Goal: Check status: Check status

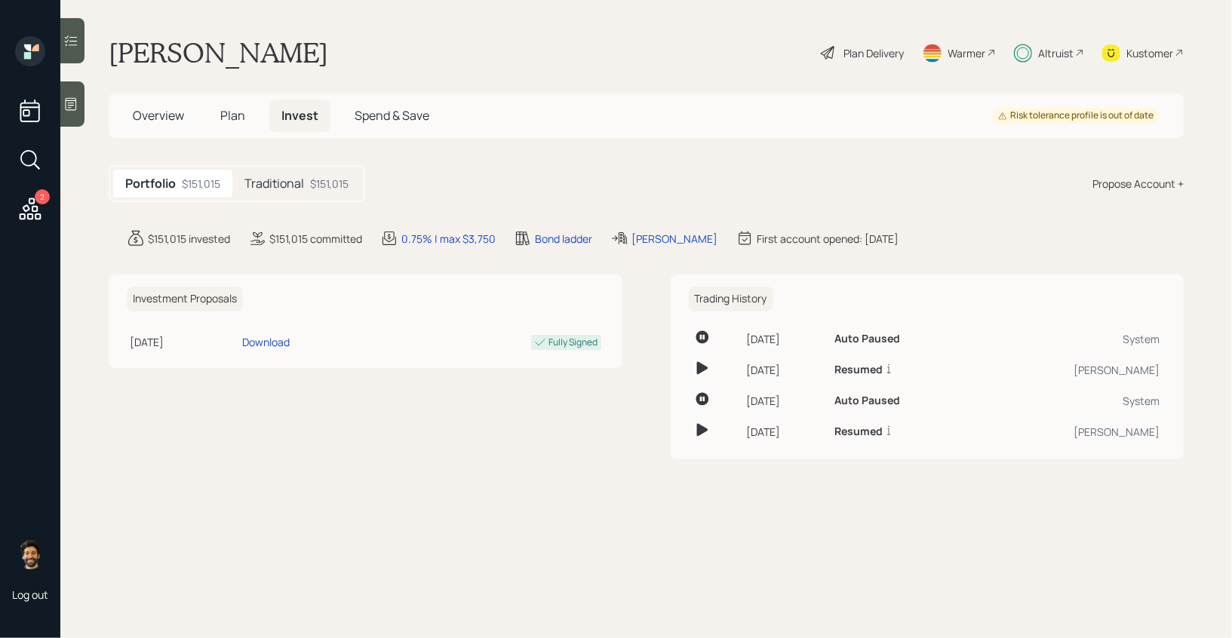
click at [296, 184] on h5 "Traditional" at bounding box center [274, 184] width 60 height 14
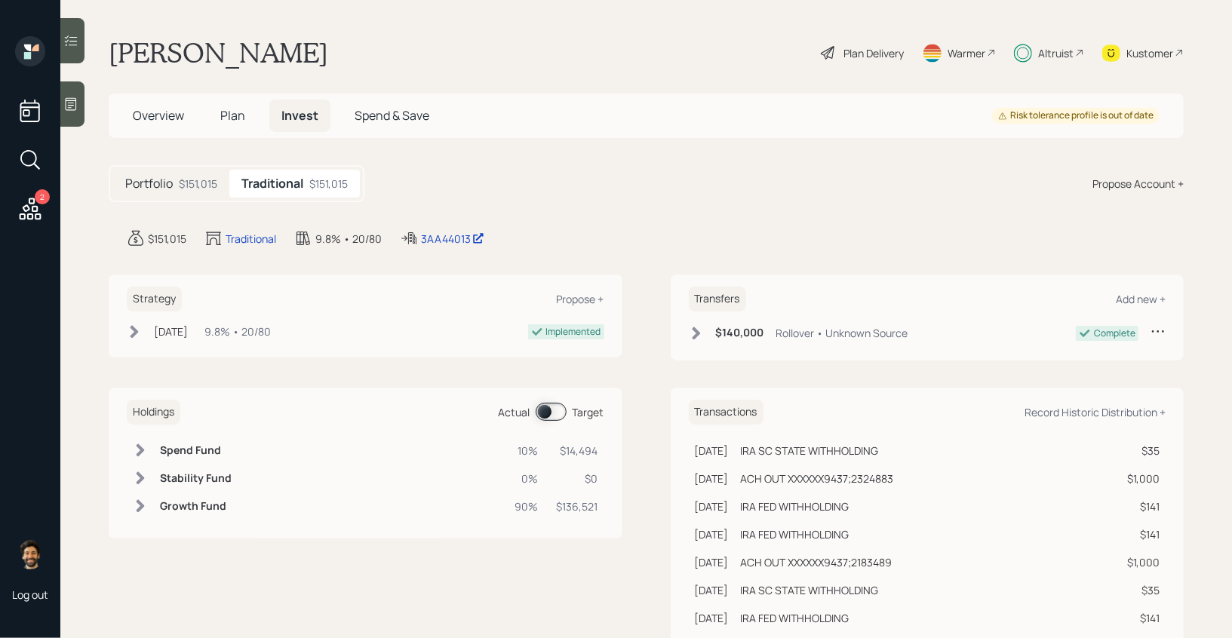
click at [547, 413] on span at bounding box center [551, 412] width 31 height 18
click at [145, 455] on icon at bounding box center [140, 450] width 15 height 15
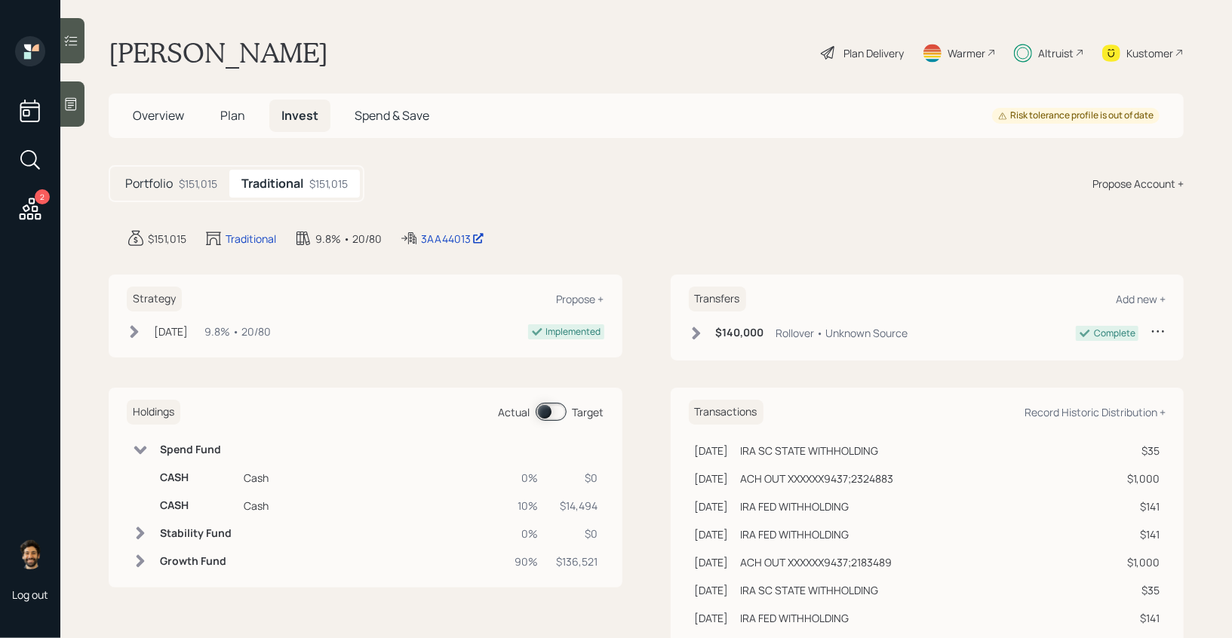
click at [134, 448] on icon at bounding box center [140, 450] width 15 height 15
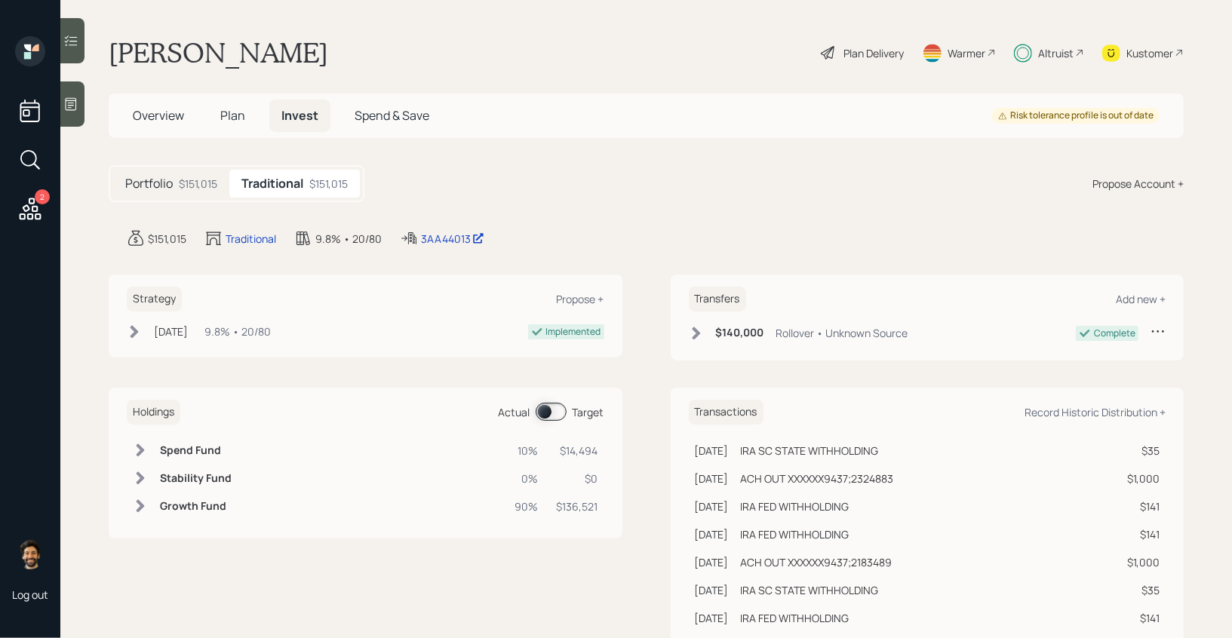
click at [197, 187] on div "$151,015" at bounding box center [198, 184] width 38 height 16
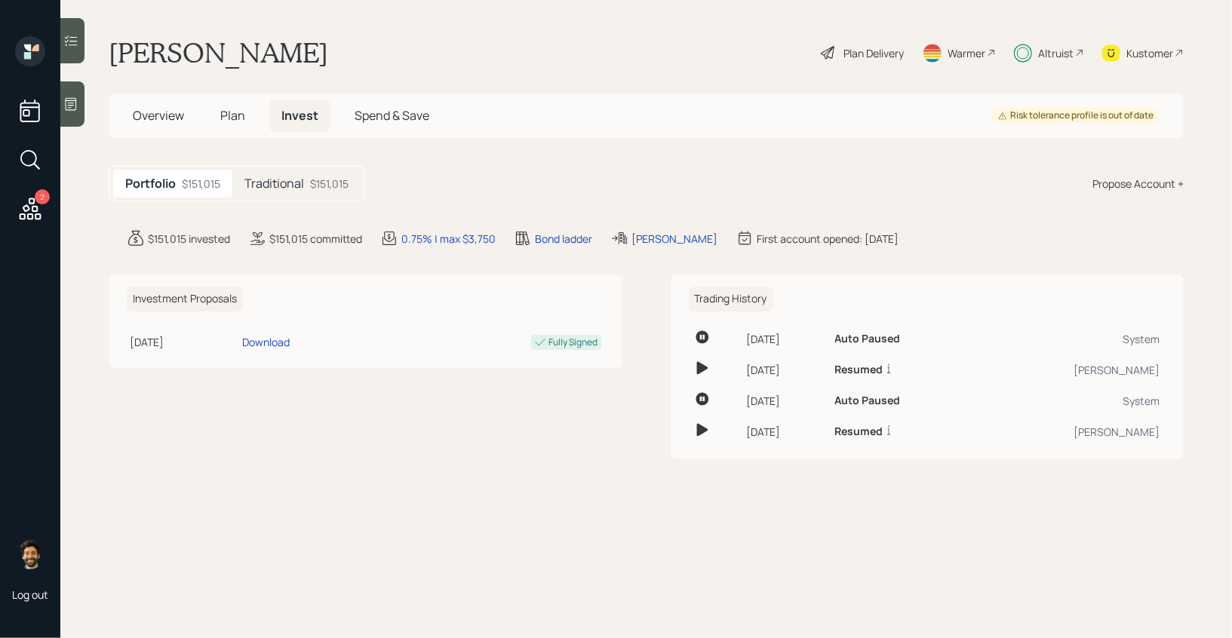
click at [281, 183] on h5 "Traditional" at bounding box center [274, 184] width 60 height 14
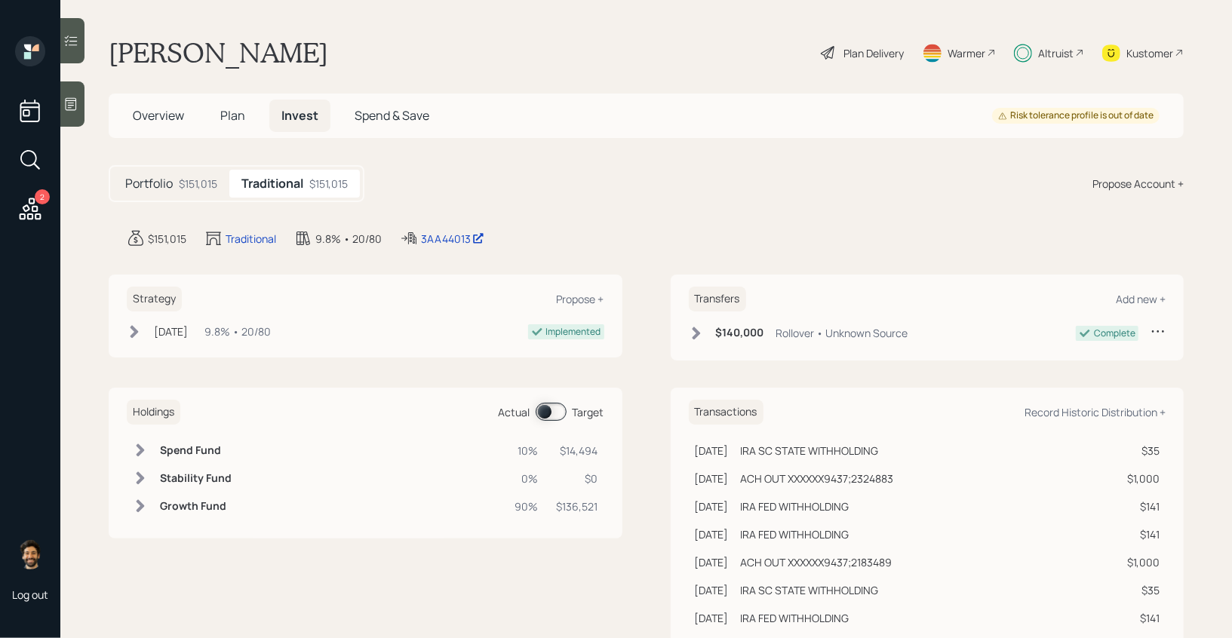
click at [548, 404] on span at bounding box center [551, 412] width 31 height 18
click at [148, 450] on td at bounding box center [140, 451] width 27 height 28
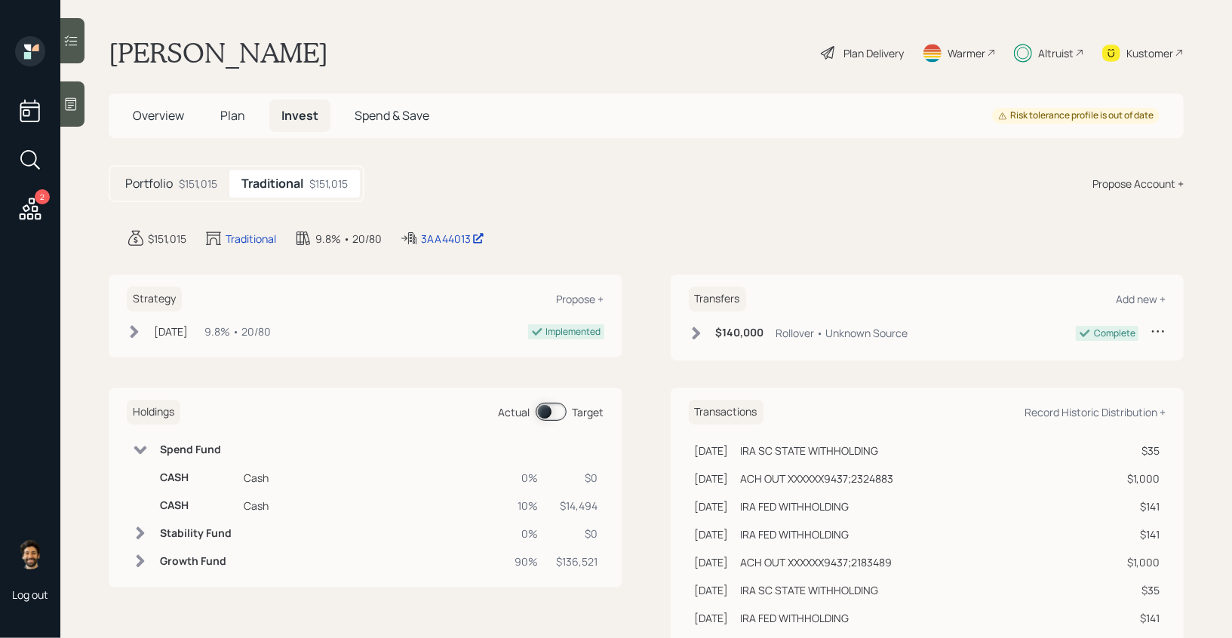
click at [148, 451] on icon at bounding box center [140, 450] width 15 height 15
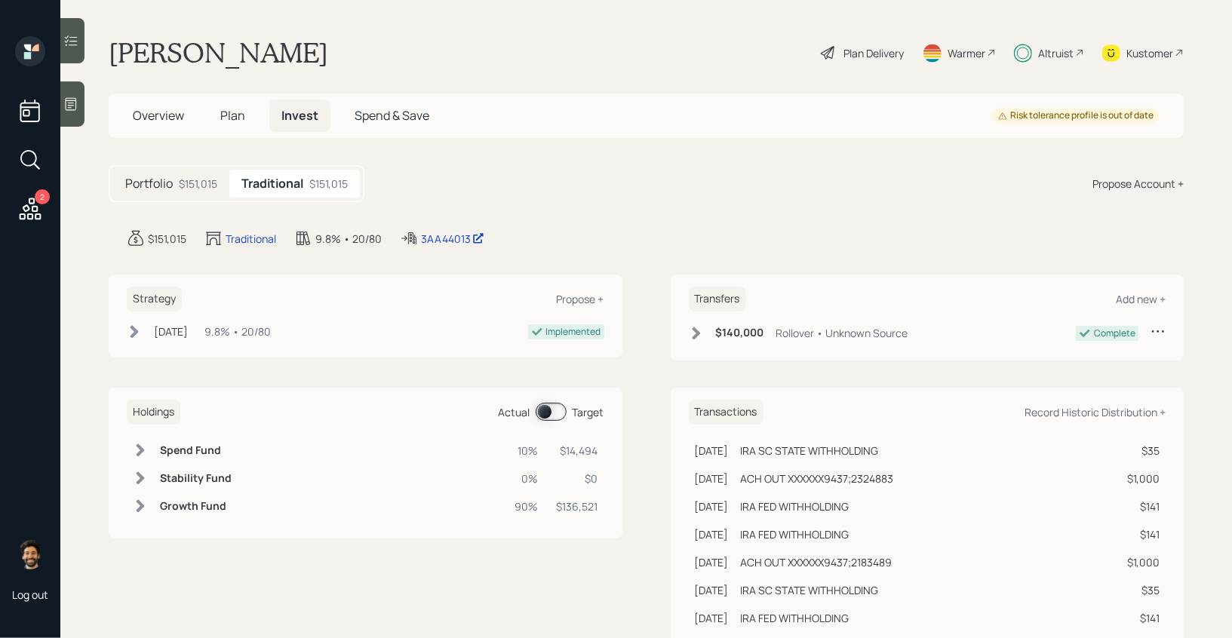
click at [144, 471] on icon at bounding box center [140, 478] width 15 height 15
click at [141, 480] on icon at bounding box center [140, 478] width 13 height 8
click at [146, 443] on icon at bounding box center [140, 450] width 15 height 15
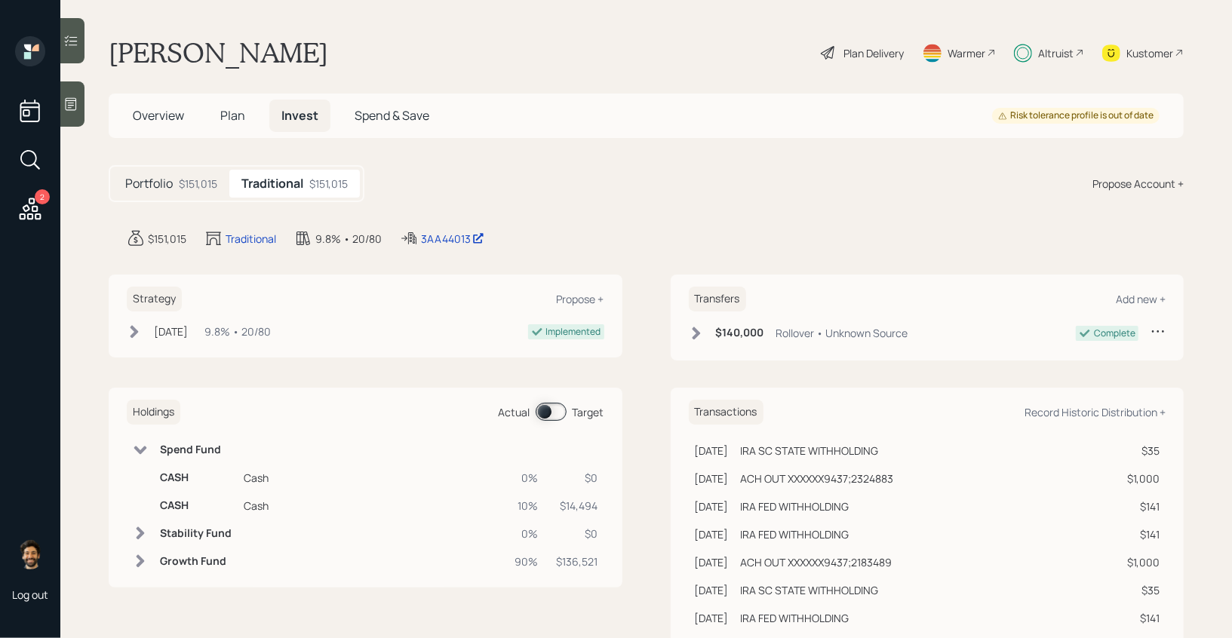
click at [146, 443] on icon at bounding box center [140, 450] width 15 height 15
